Goal: Submit feedback/report problem: Submit feedback/report problem

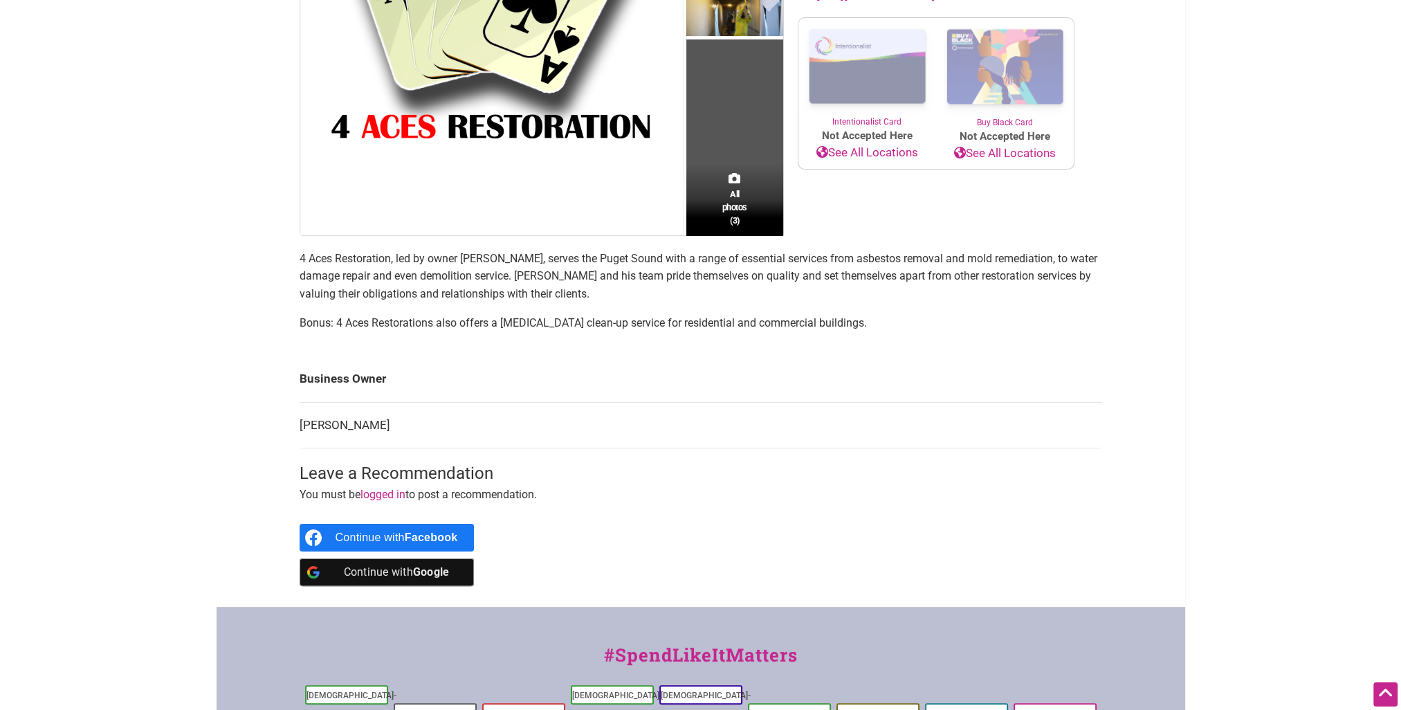
scroll to position [241, 0]
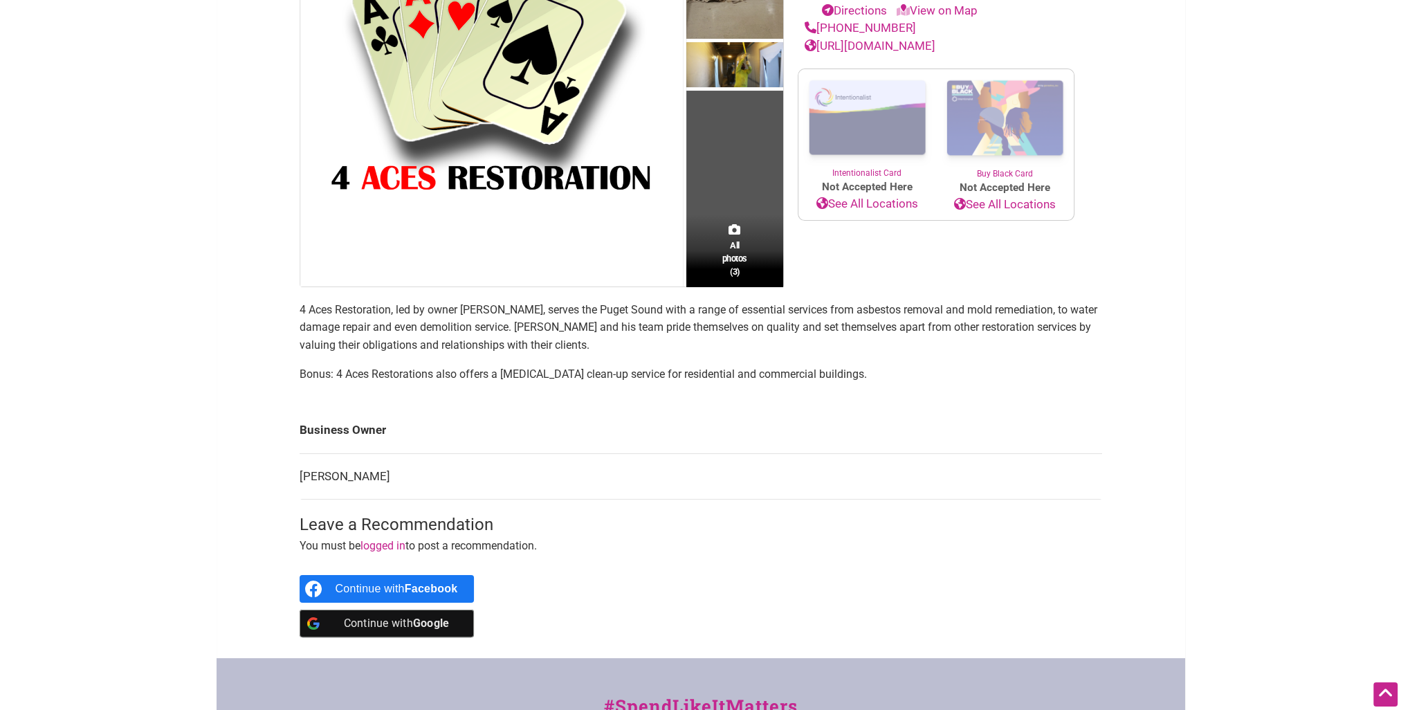
click at [608, 393] on section "4 Aces Restoration, led by owner [PERSON_NAME], serves the Puget Sound with a r…" at bounding box center [701, 347] width 803 height 93
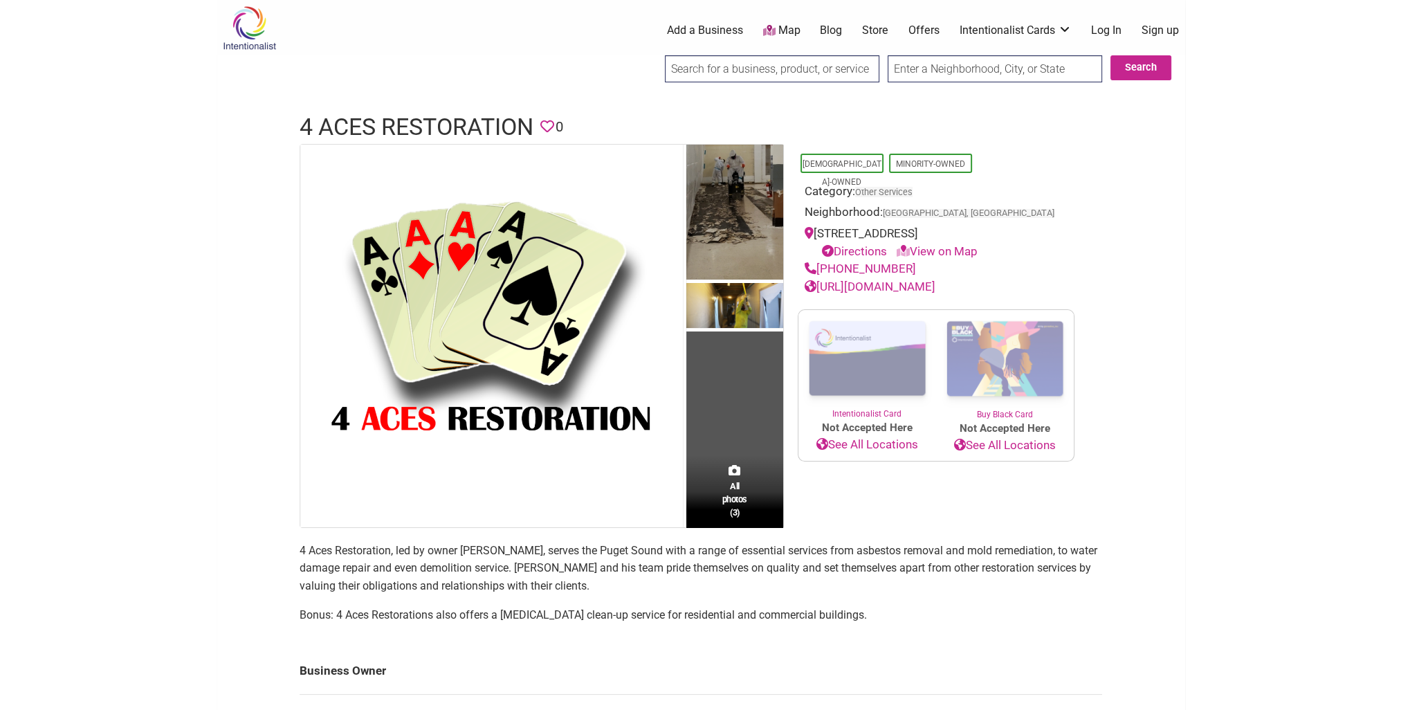
scroll to position [0, 0]
click at [1113, 28] on link "Log In" at bounding box center [1106, 30] width 30 height 15
click at [898, 190] on link "Other Services" at bounding box center [884, 192] width 59 height 10
click at [850, 77] on input "search" at bounding box center [772, 68] width 215 height 27
click at [1194, 116] on body "× Menu 0 Add a Business Map Blog Store Offers Intentionalist Cards Buy Black Ca…" at bounding box center [700, 355] width 1401 height 710
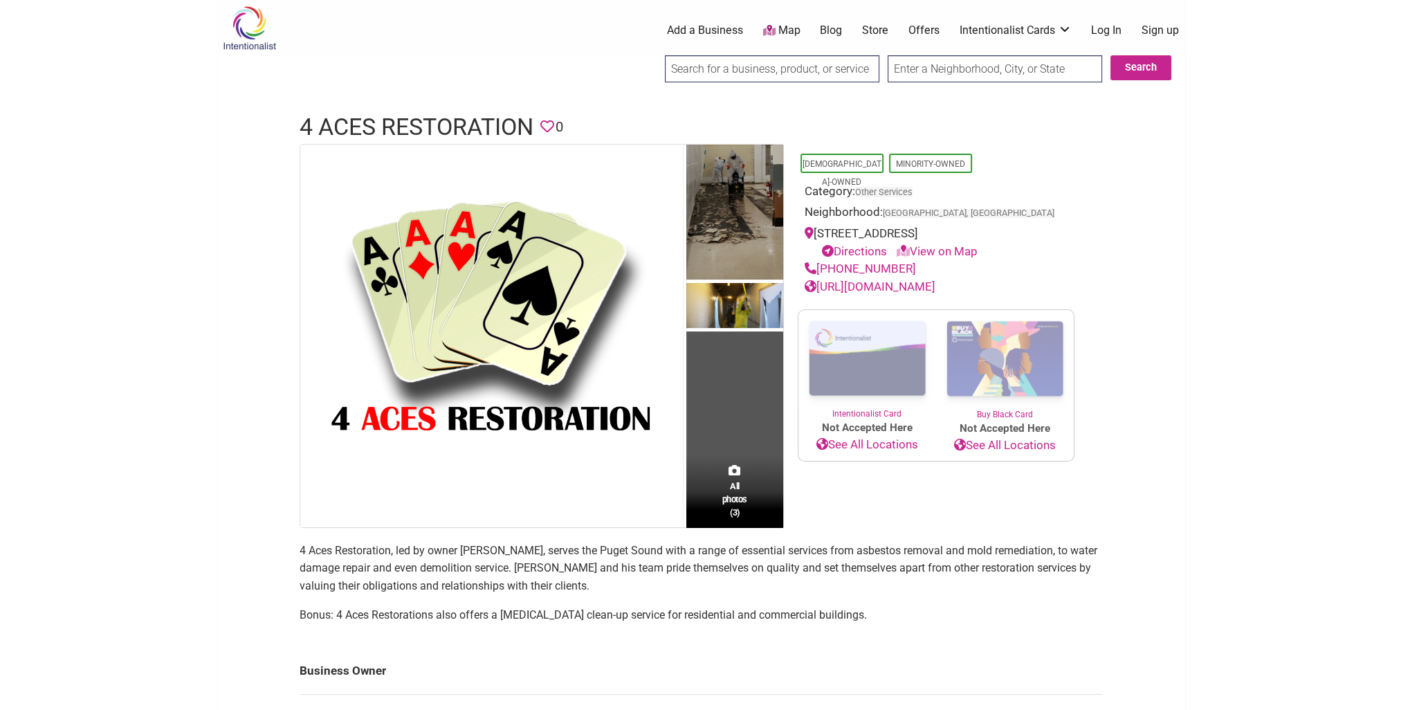
click at [1102, 30] on link "Log In" at bounding box center [1106, 30] width 30 height 15
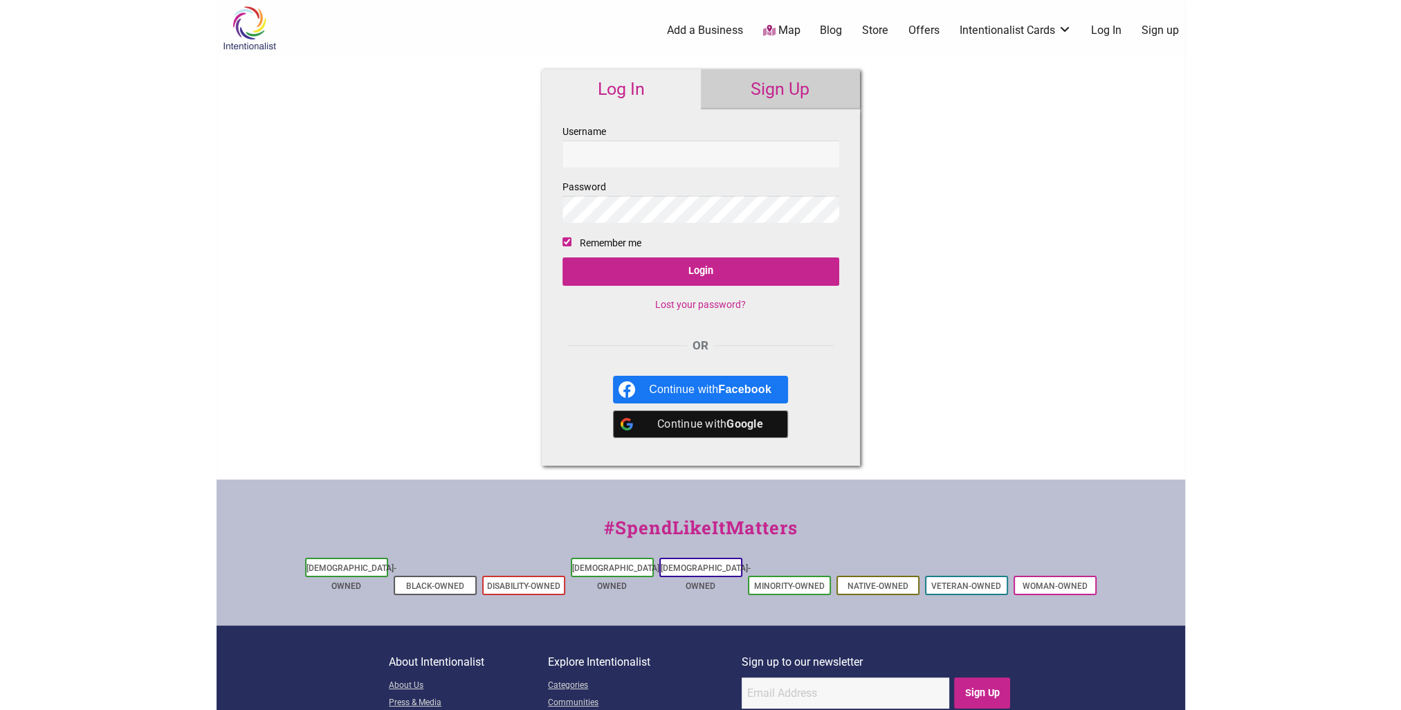
click at [694, 161] on input "Username" at bounding box center [701, 153] width 277 height 27
click at [682, 154] on input "Username" at bounding box center [701, 153] width 277 height 27
click at [767, 88] on link "Sign Up" at bounding box center [780, 89] width 159 height 40
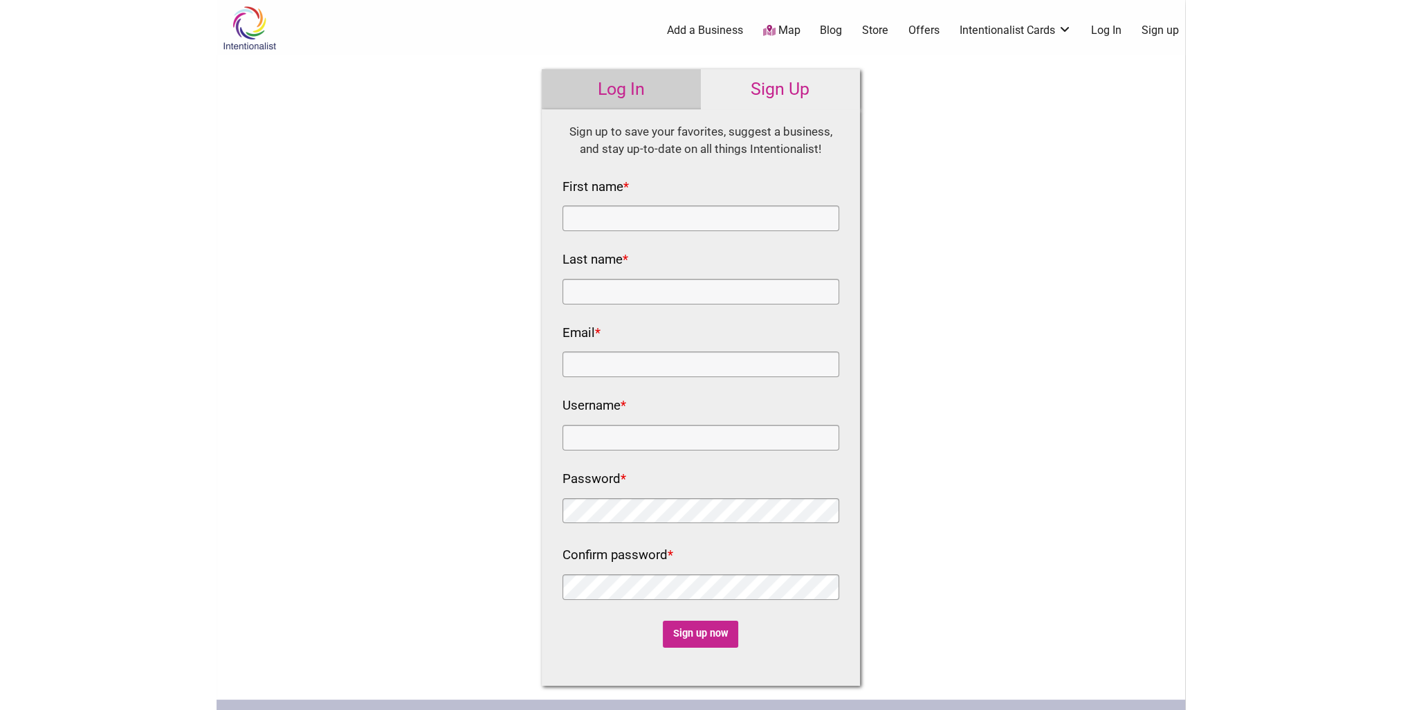
click at [597, 82] on link "Log In" at bounding box center [621, 89] width 159 height 40
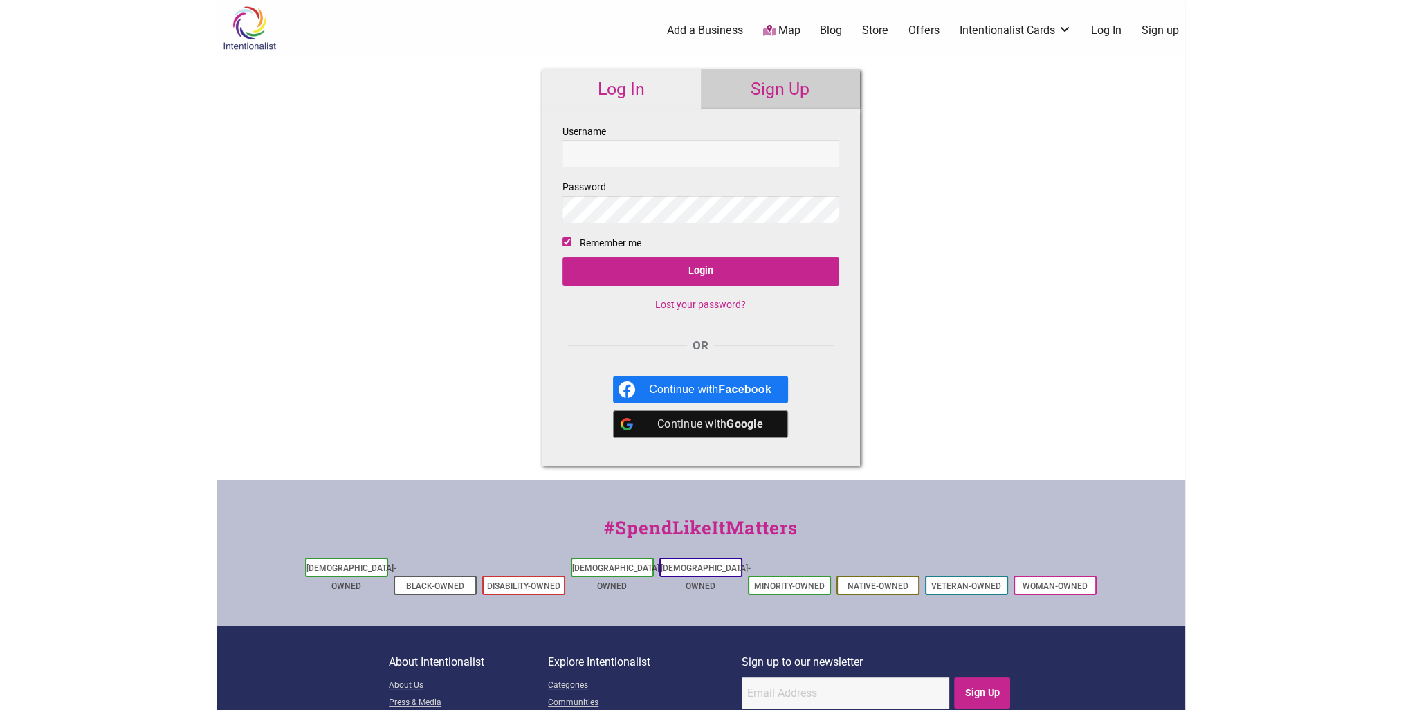
click at [709, 423] on div "Continue with Google" at bounding box center [710, 424] width 122 height 28
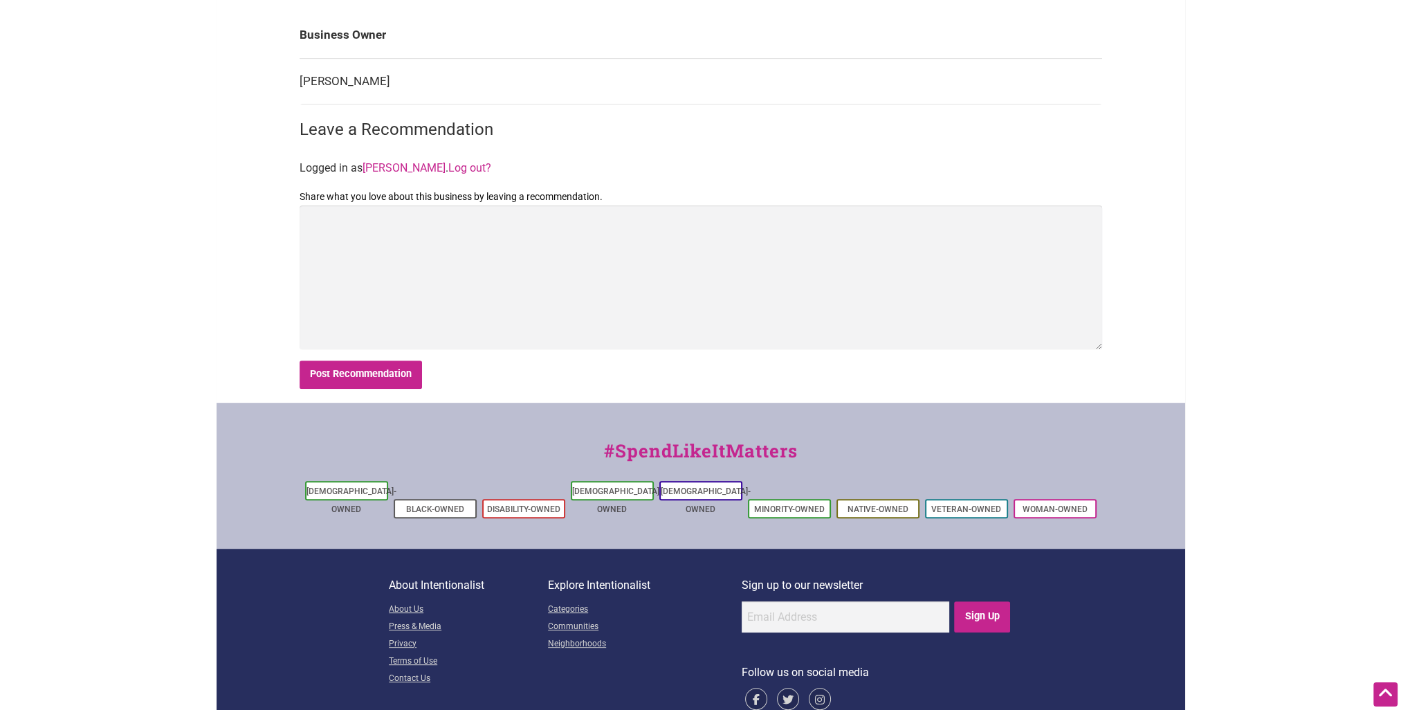
scroll to position [657, 0]
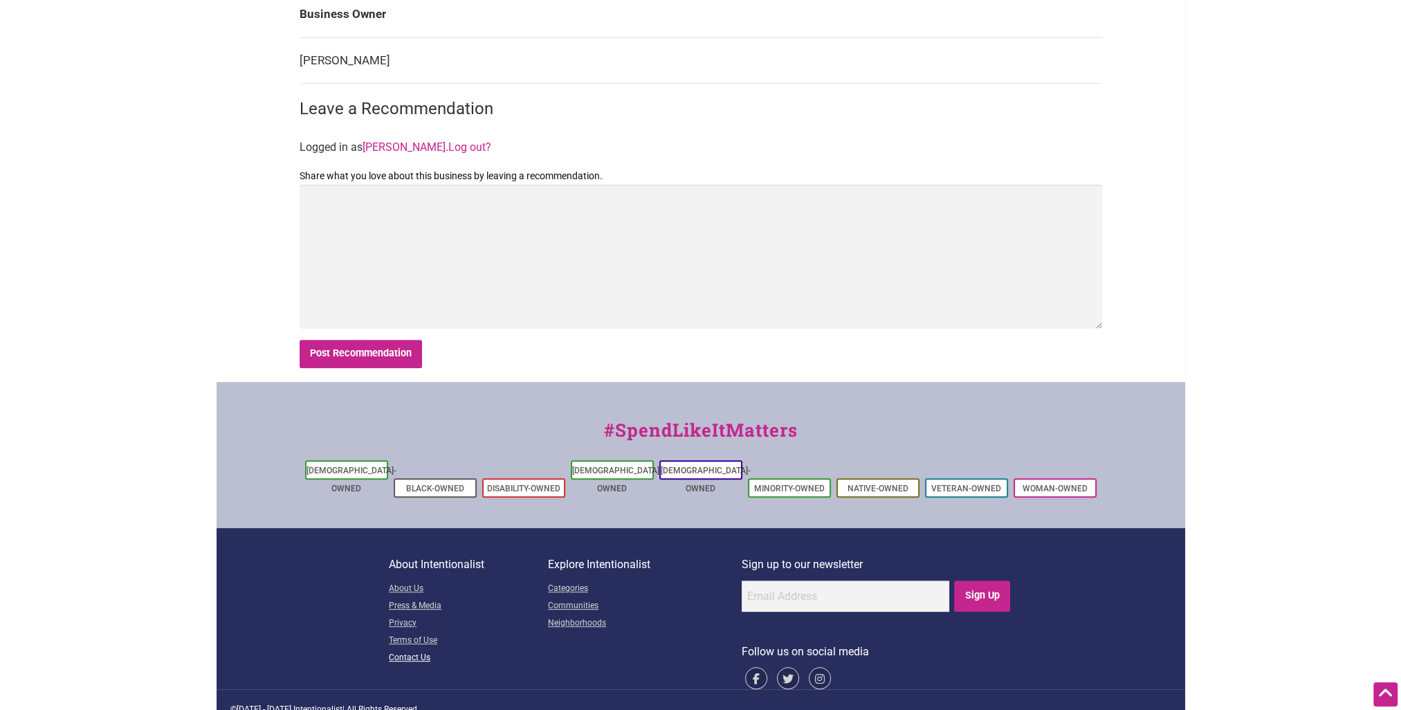
click at [408, 650] on link "Contact Us" at bounding box center [468, 658] width 159 height 17
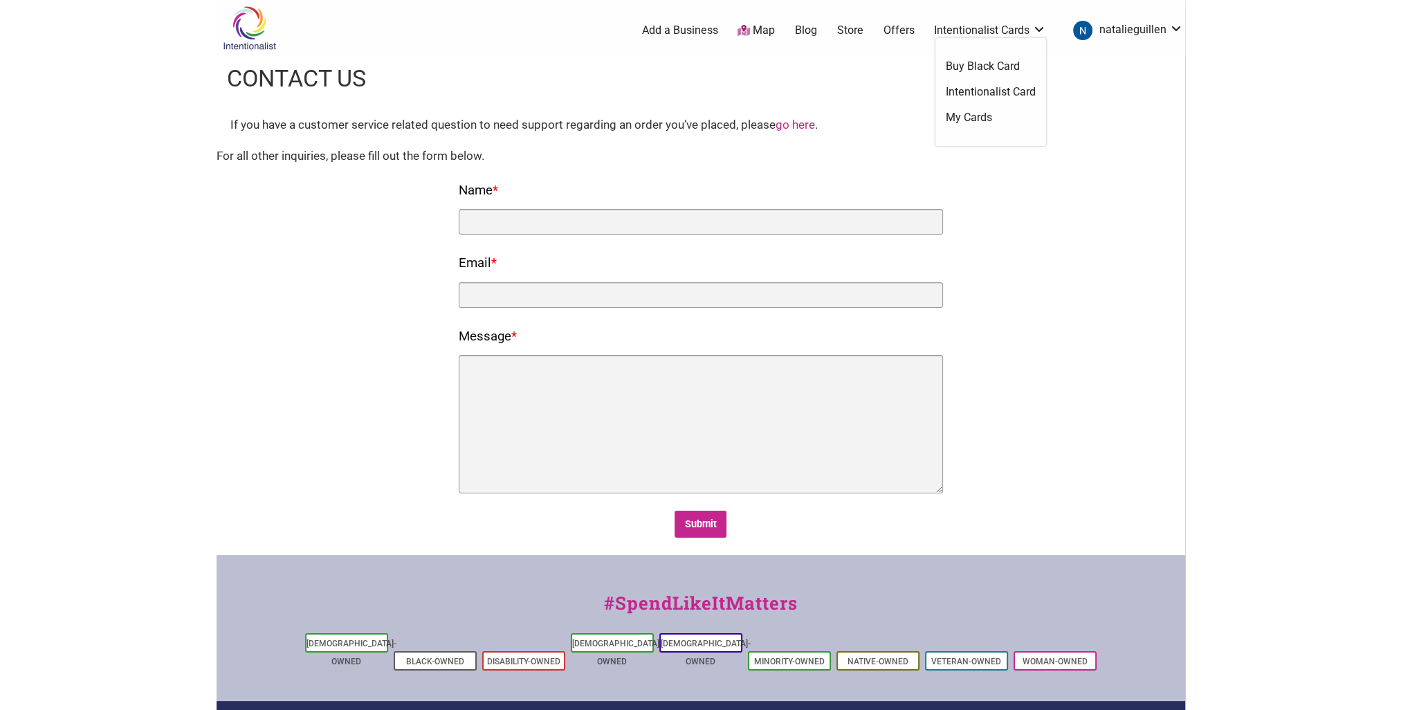
click at [999, 33] on link "Intentionalist Cards" at bounding box center [990, 30] width 112 height 15
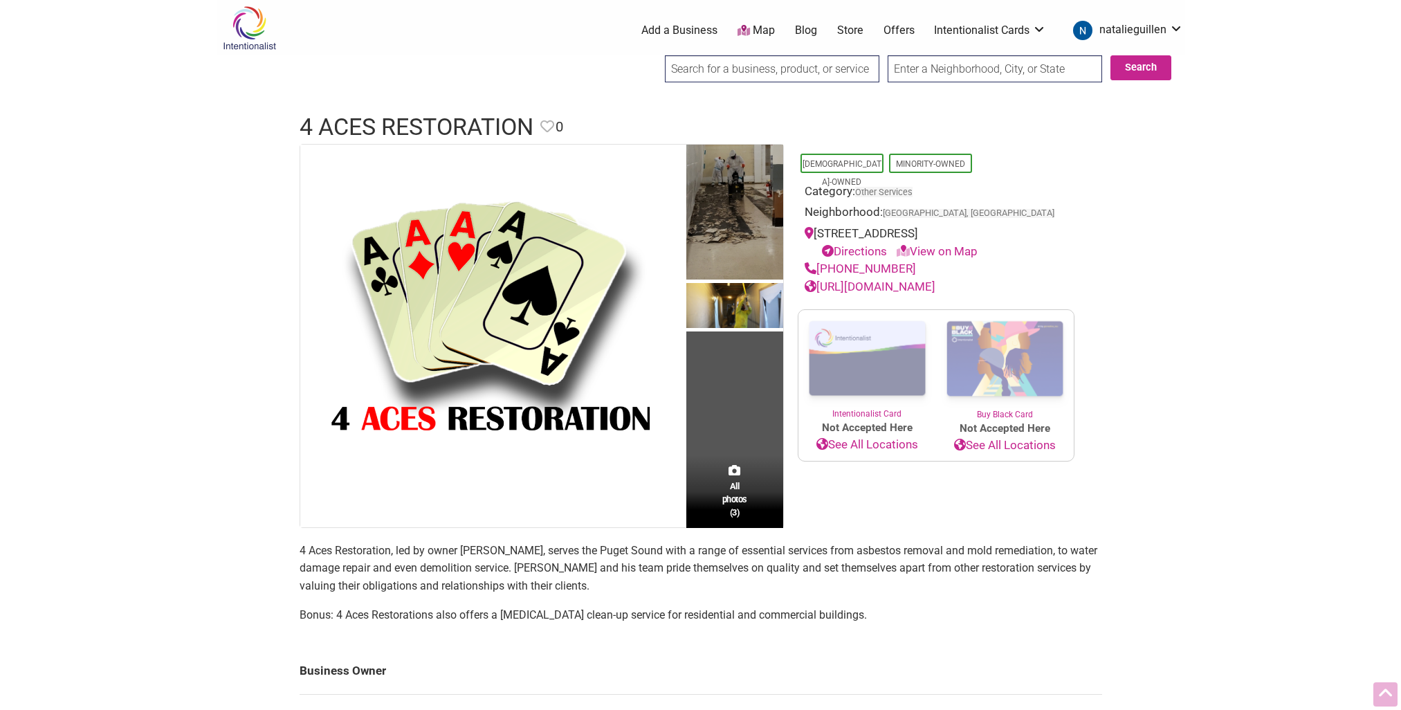
scroll to position [642, 0]
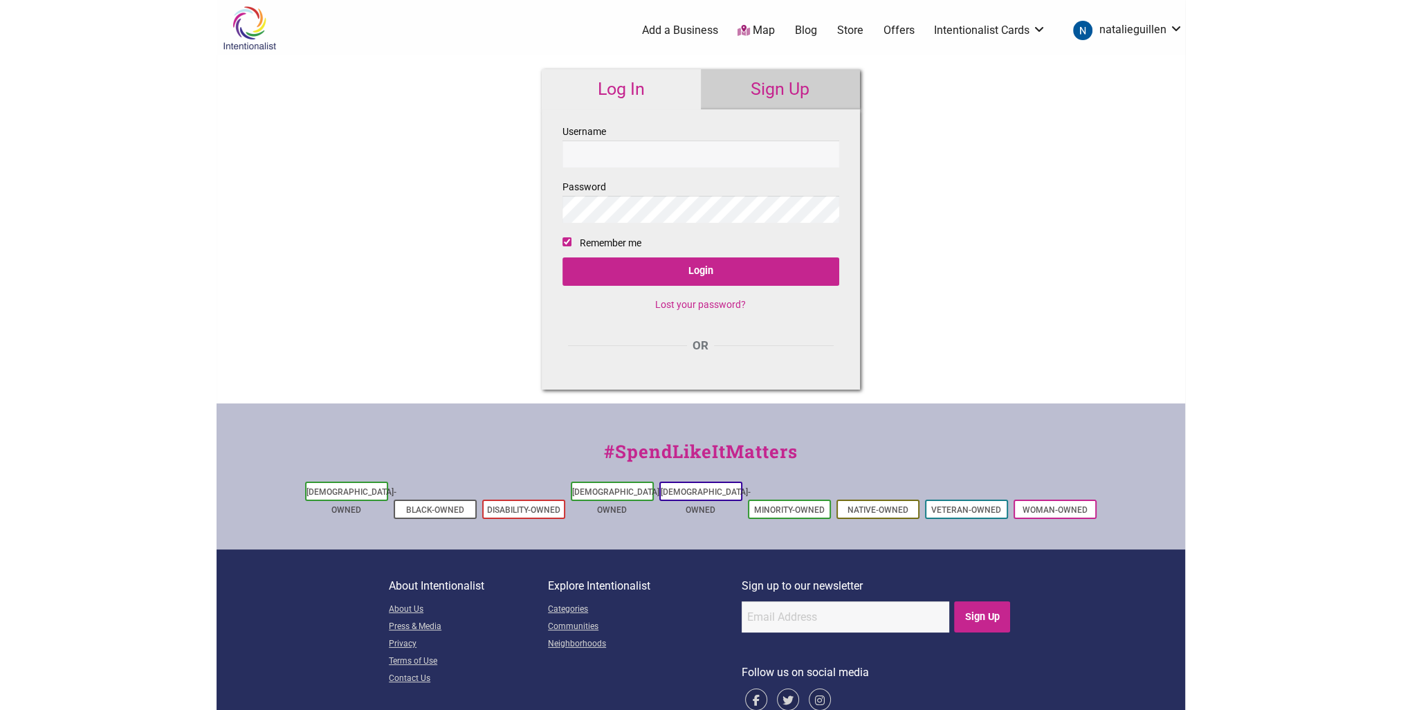
click at [615, 160] on input "Username" at bounding box center [701, 153] width 277 height 27
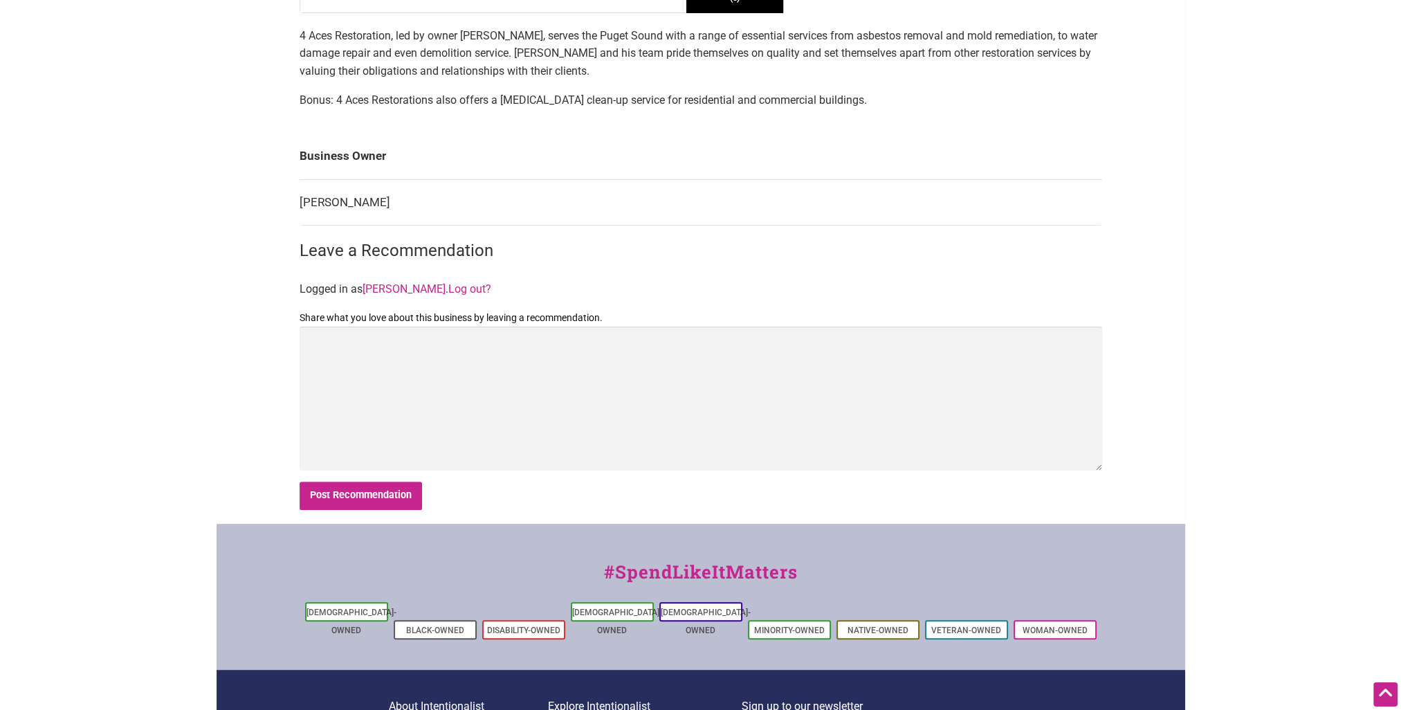
scroll to position [657, 0]
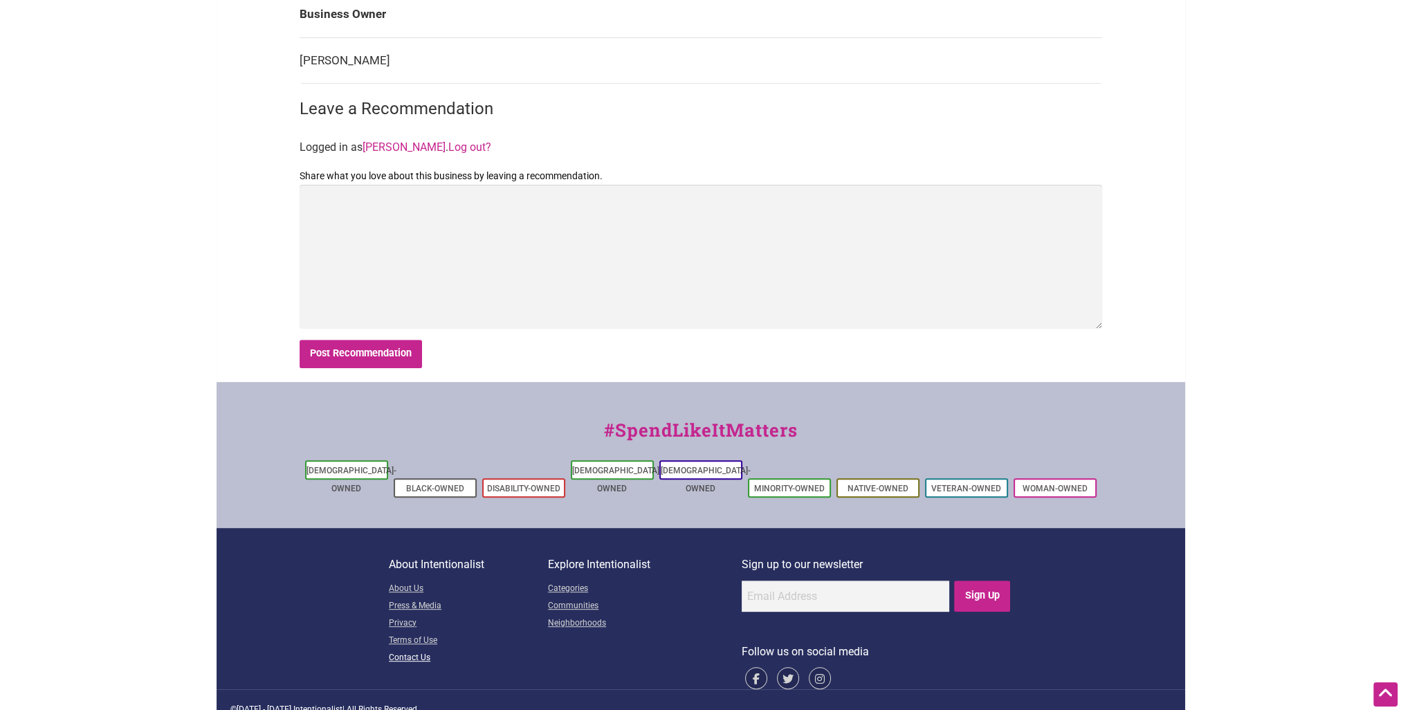
click at [426, 567] on link "Contact Us" at bounding box center [468, 658] width 159 height 17
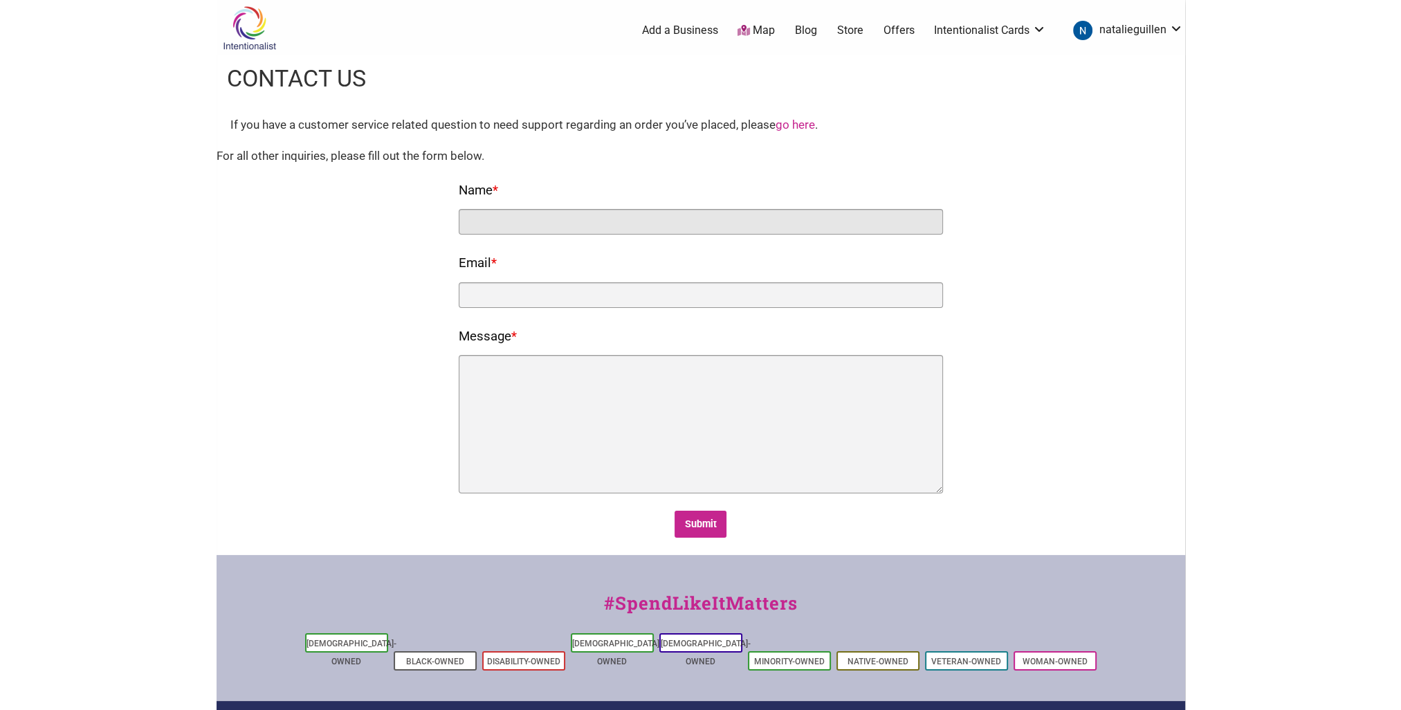
click at [531, 217] on input "Name *" at bounding box center [701, 222] width 484 height 26
type input "[PERSON_NAME]"
click at [493, 303] on input "Email *" at bounding box center [701, 295] width 484 height 26
type input "[PERSON_NAME][EMAIL_ADDRESS][DOMAIN_NAME]"
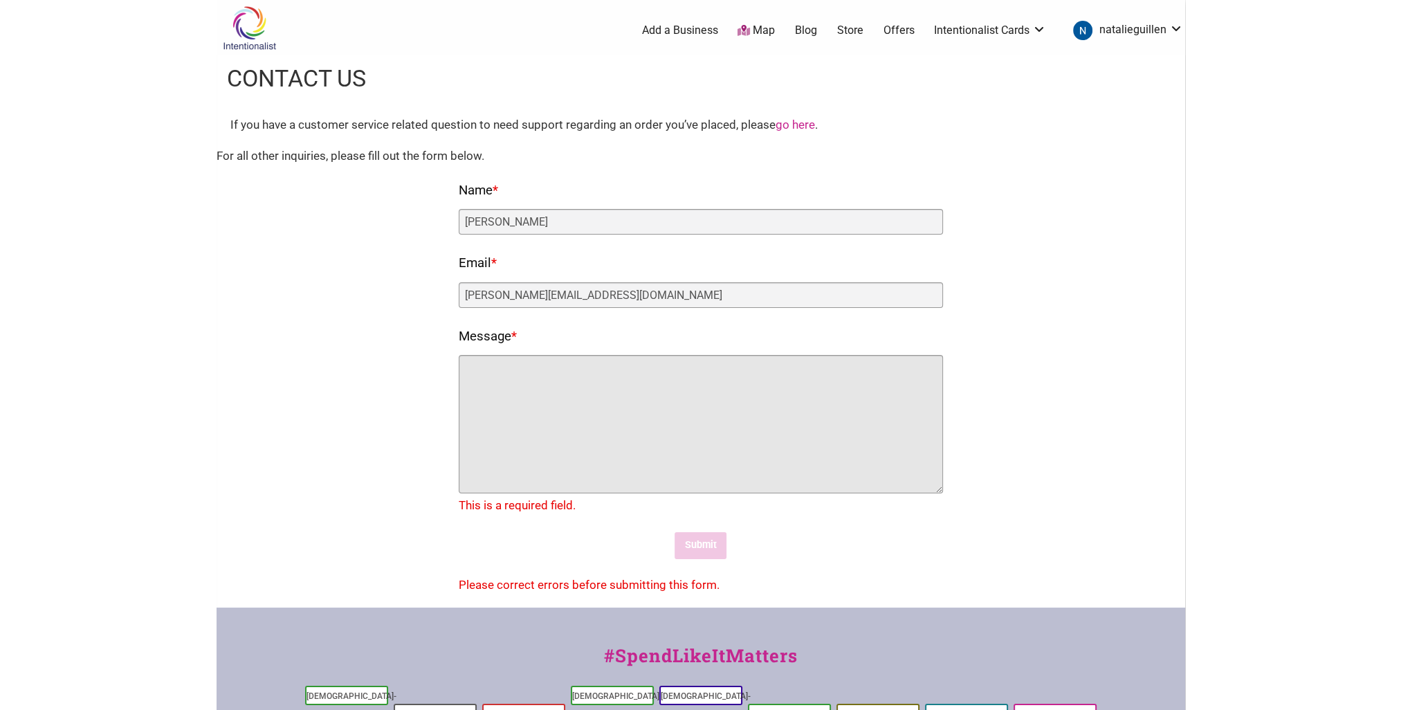
click at [518, 376] on textarea "Message *" at bounding box center [701, 424] width 484 height 138
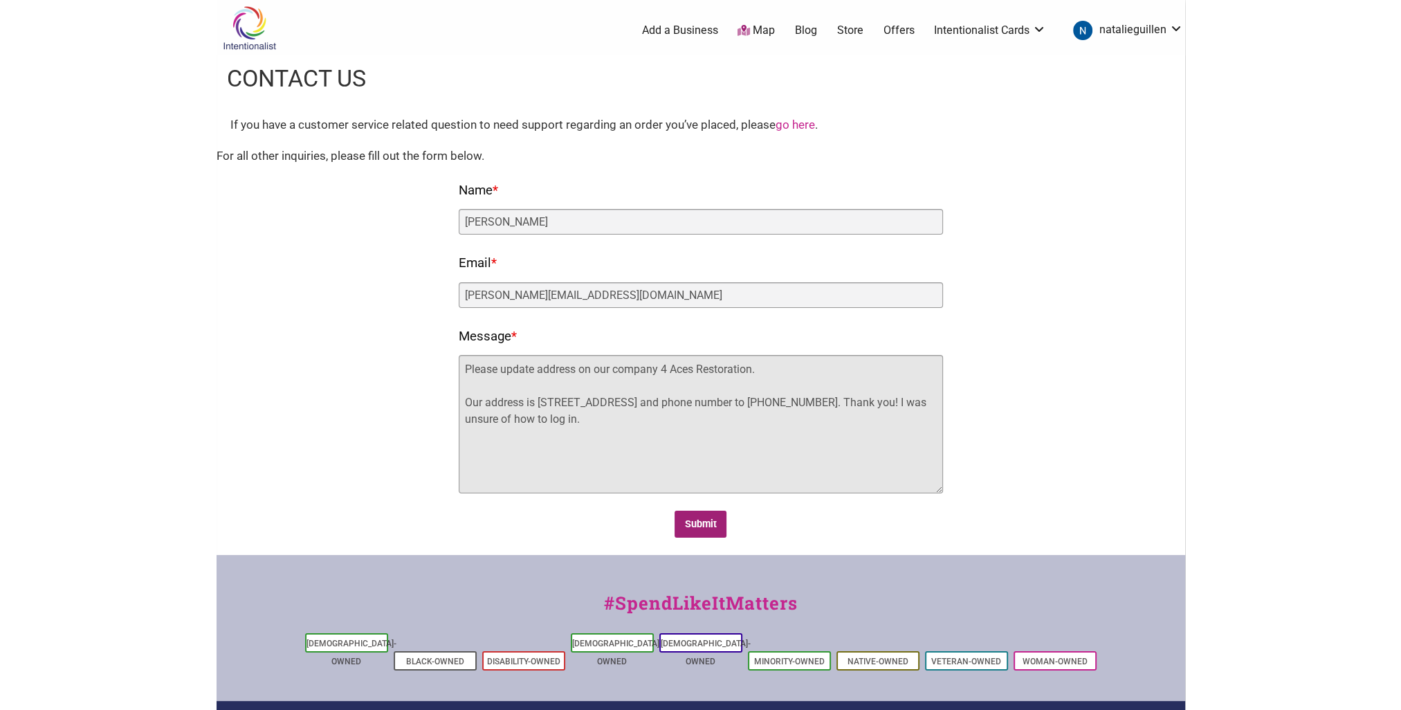
type textarea "Please update address on our company 4 Aces Restoration. Our address is 2003 S …"
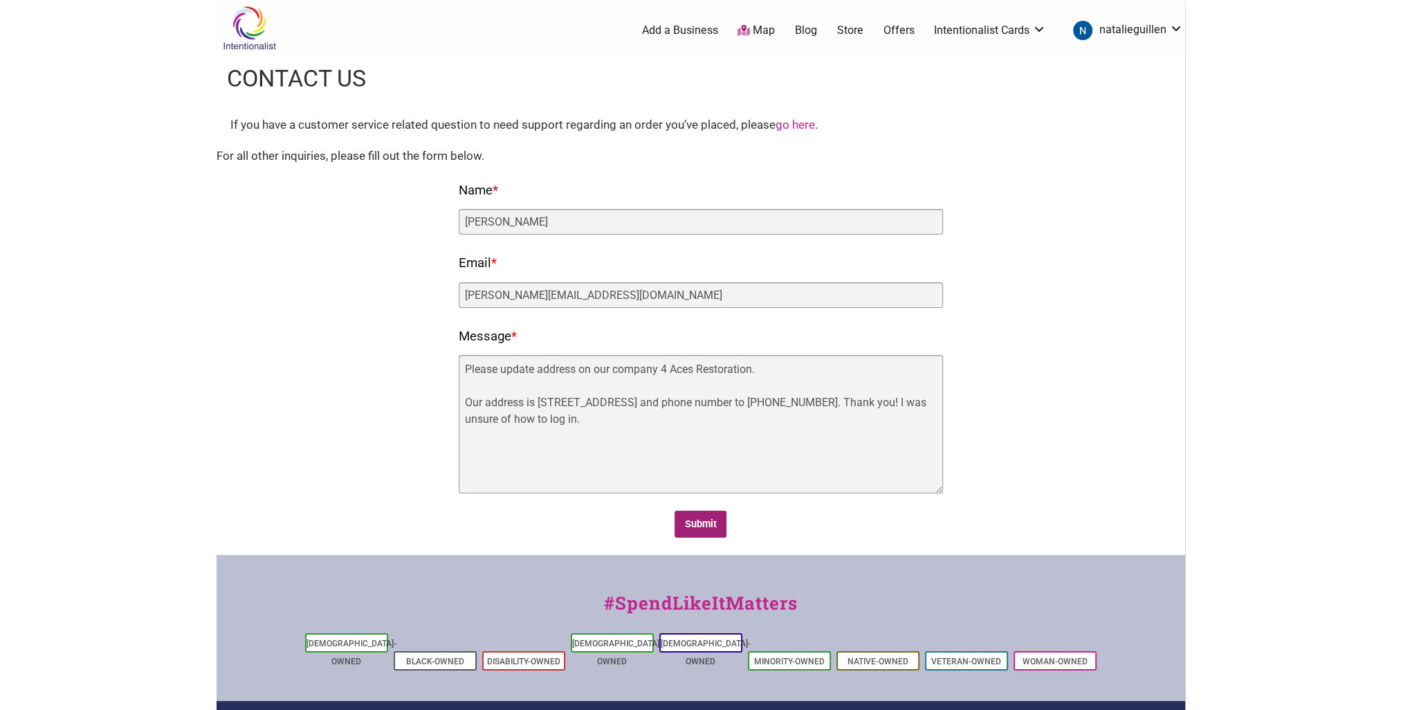
click at [713, 525] on input "Submit" at bounding box center [701, 524] width 52 height 27
